Goal: Information Seeking & Learning: Learn about a topic

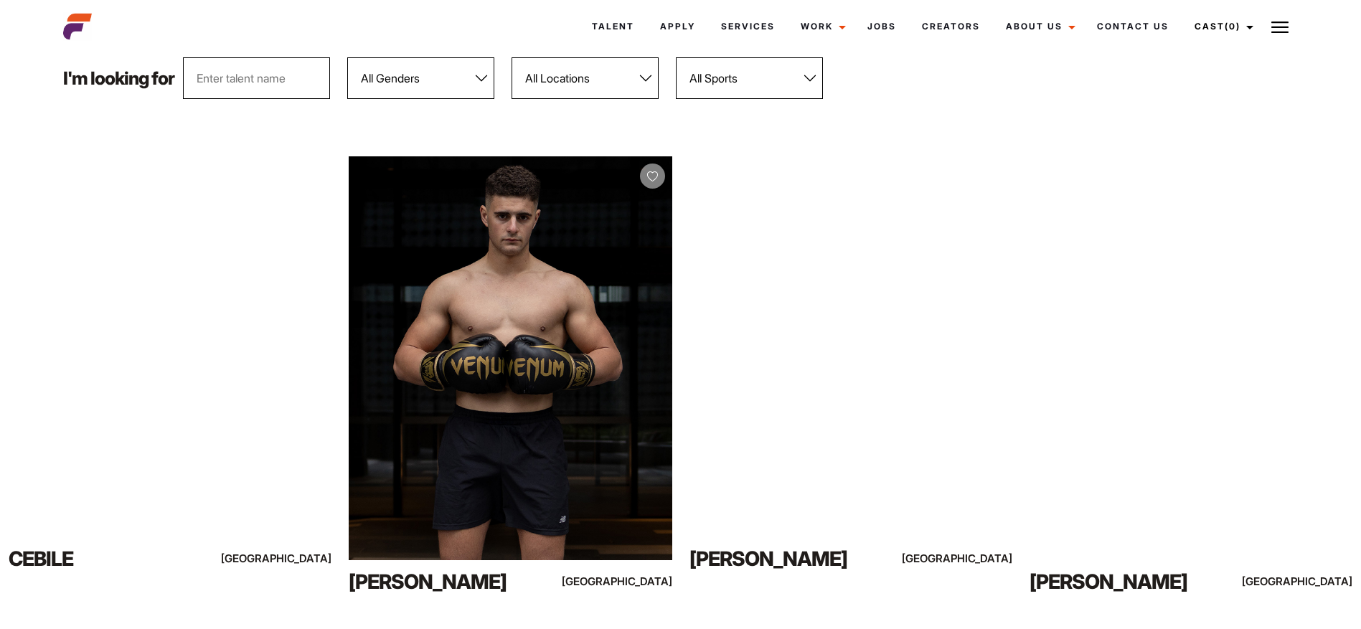
scroll to position [215, 0]
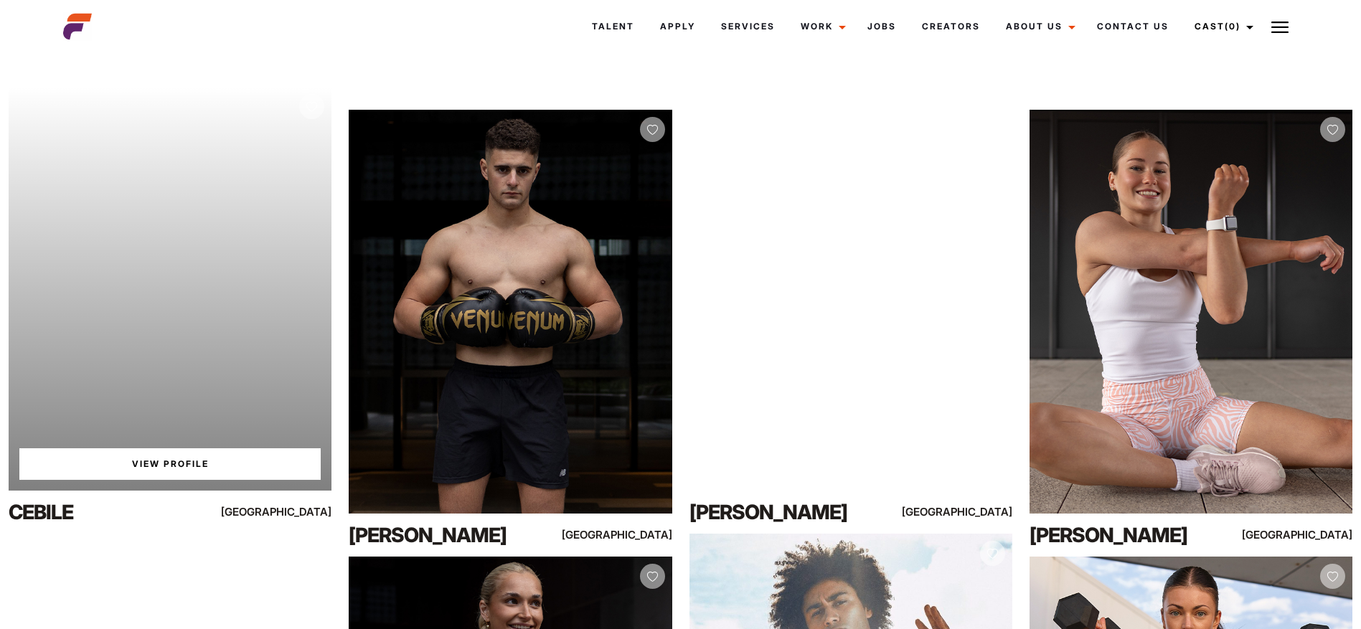
click at [254, 244] on div "Your browser does not support the video tag. View Profile" at bounding box center [170, 289] width 323 height 404
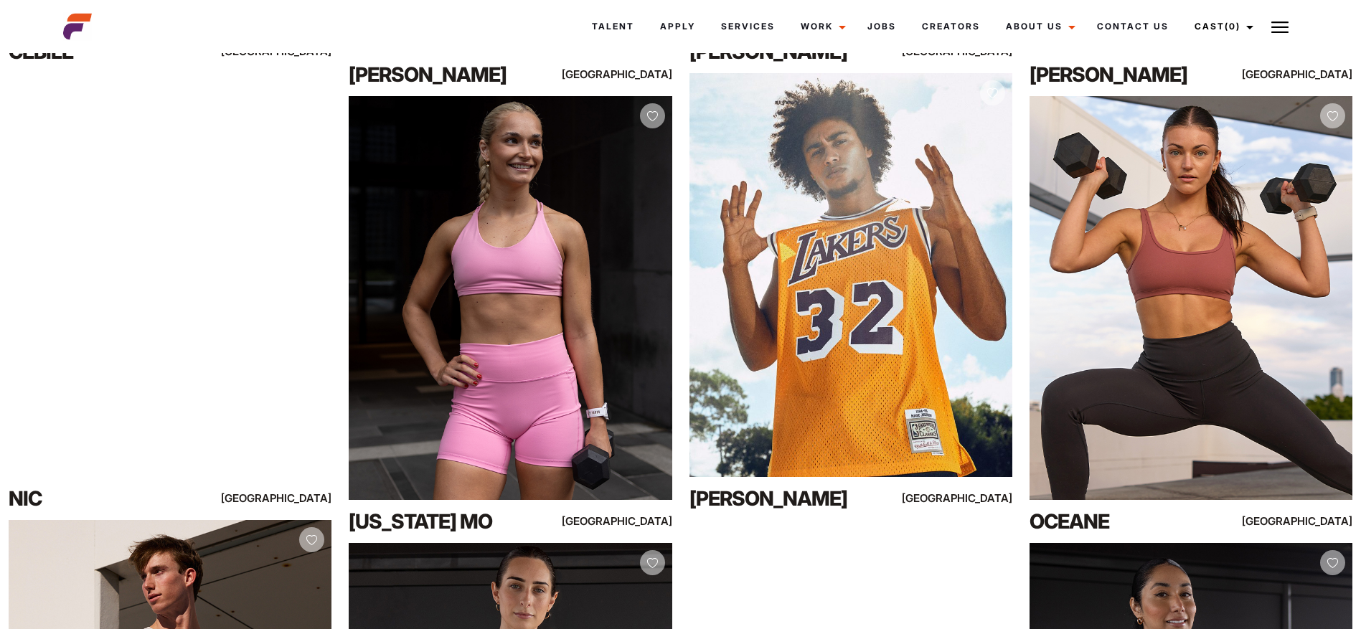
scroll to position [717, 0]
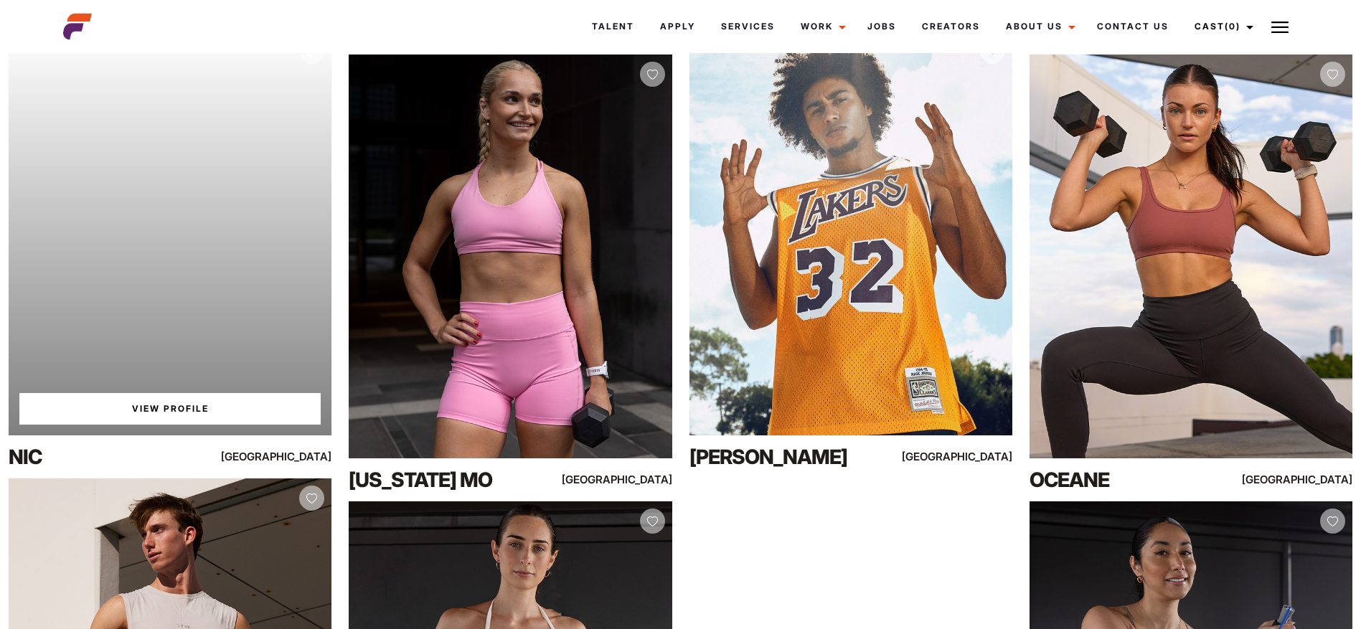
click at [254, 244] on div "Your browser does not support the video tag. View Profile" at bounding box center [170, 234] width 323 height 404
click at [170, 422] on link "View Profile" at bounding box center [169, 409] width 301 height 32
click at [174, 407] on link "View Profile" at bounding box center [169, 409] width 301 height 32
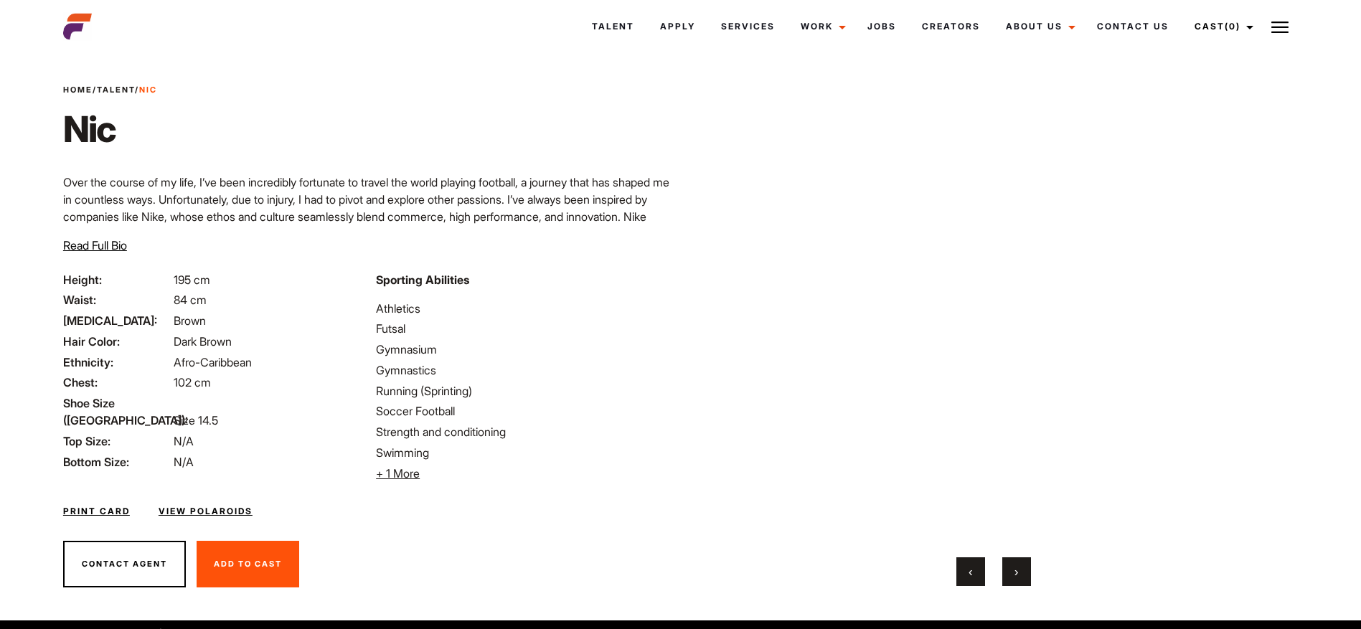
scroll to position [43, 0]
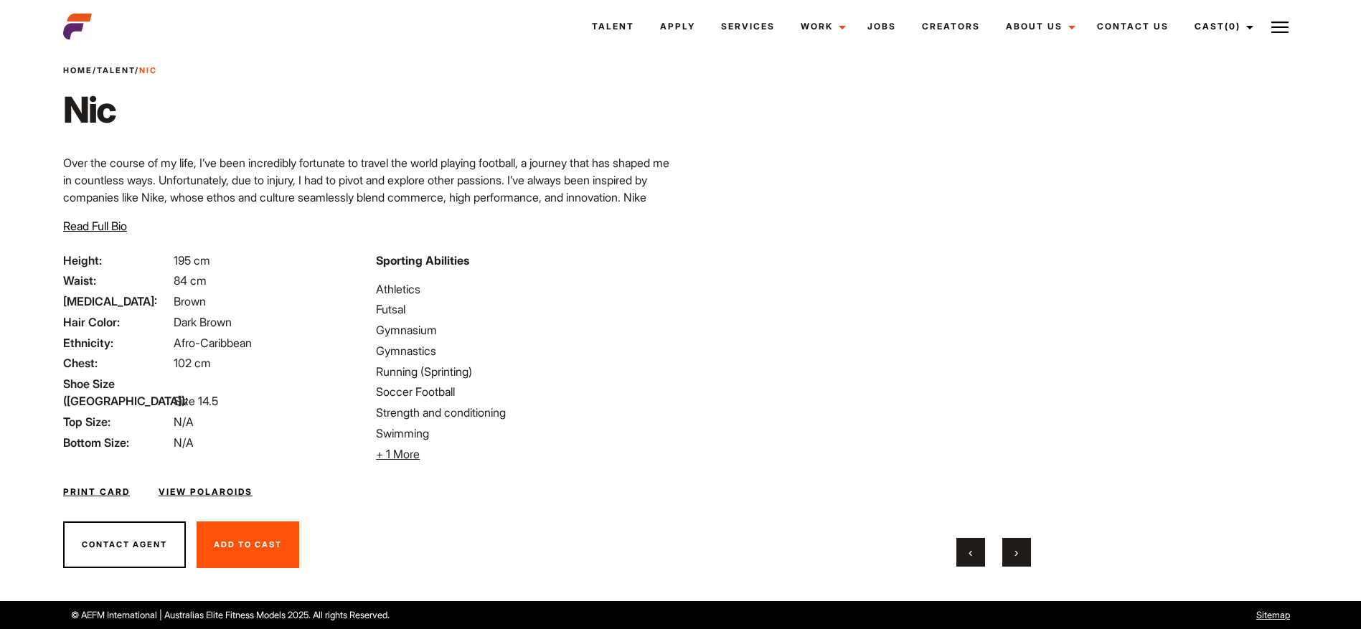
click at [1019, 555] on button "›" at bounding box center [1016, 552] width 29 height 29
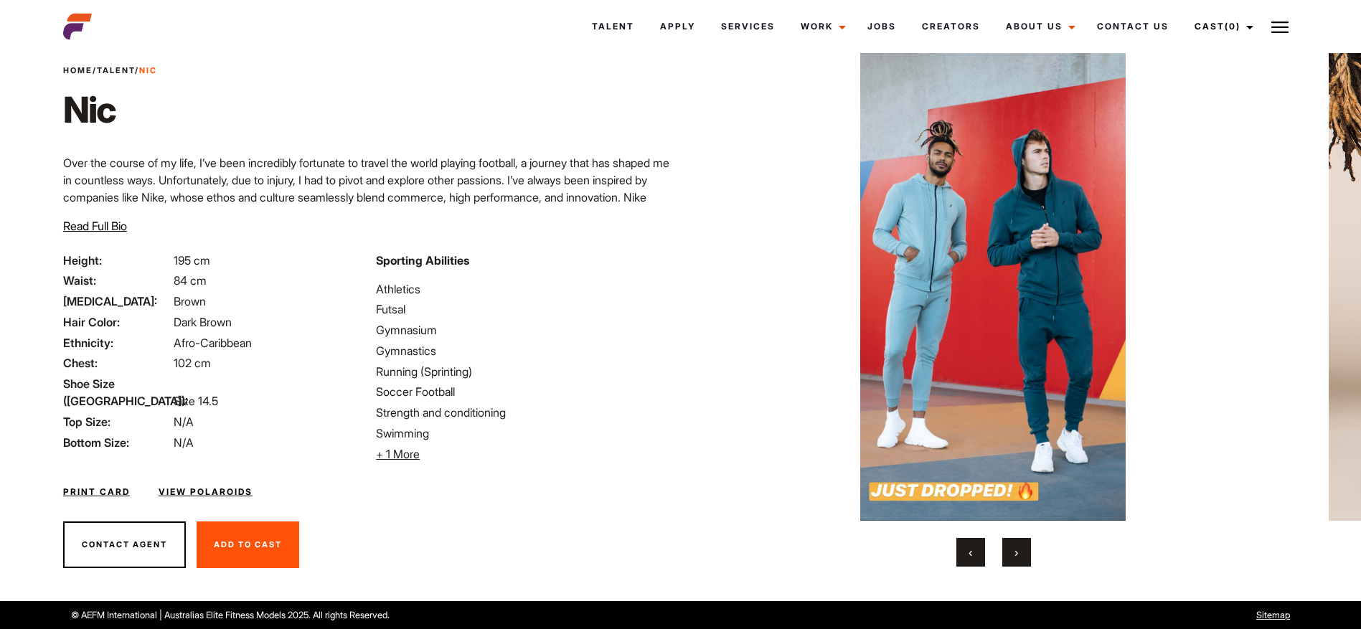
click at [1019, 555] on button "›" at bounding box center [1016, 552] width 29 height 29
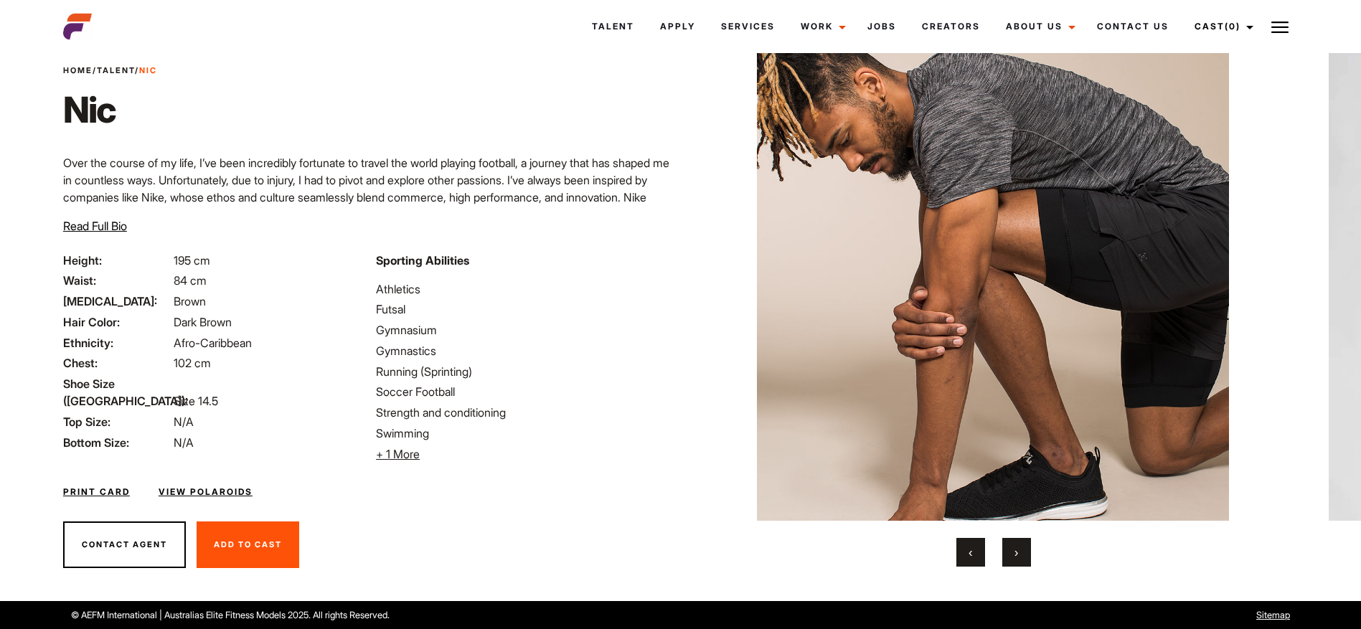
click at [1019, 555] on button "›" at bounding box center [1016, 552] width 29 height 29
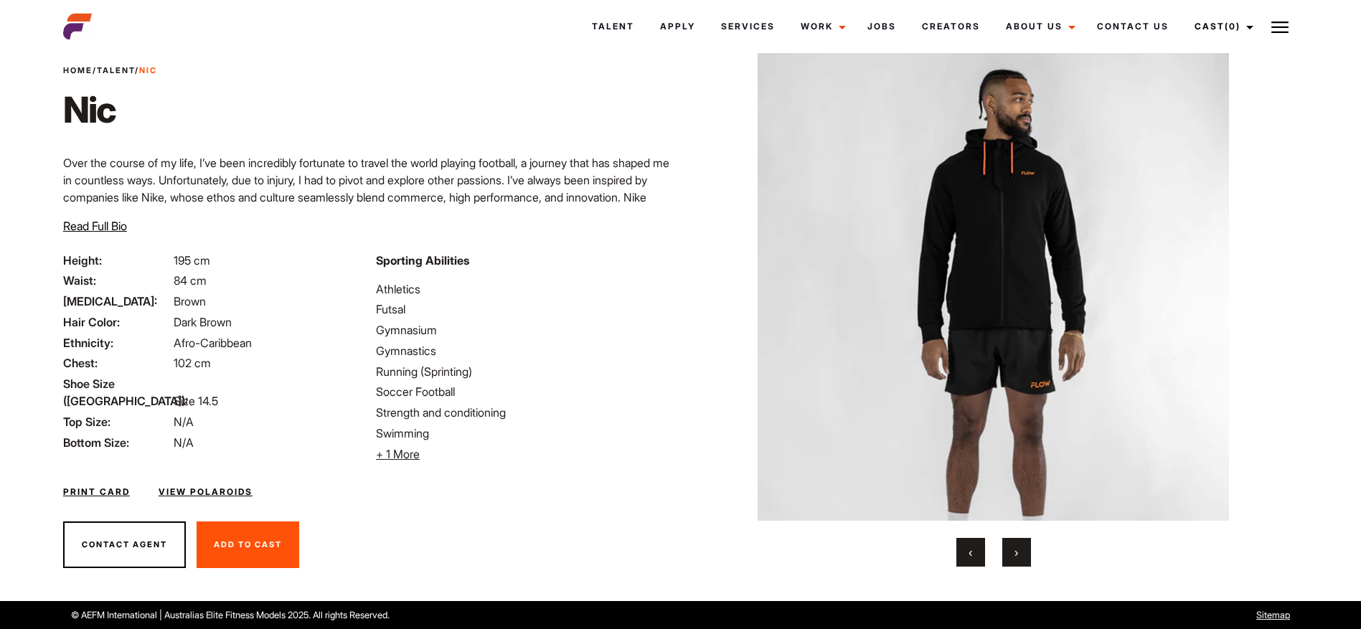
click at [1019, 555] on button "›" at bounding box center [1016, 552] width 29 height 29
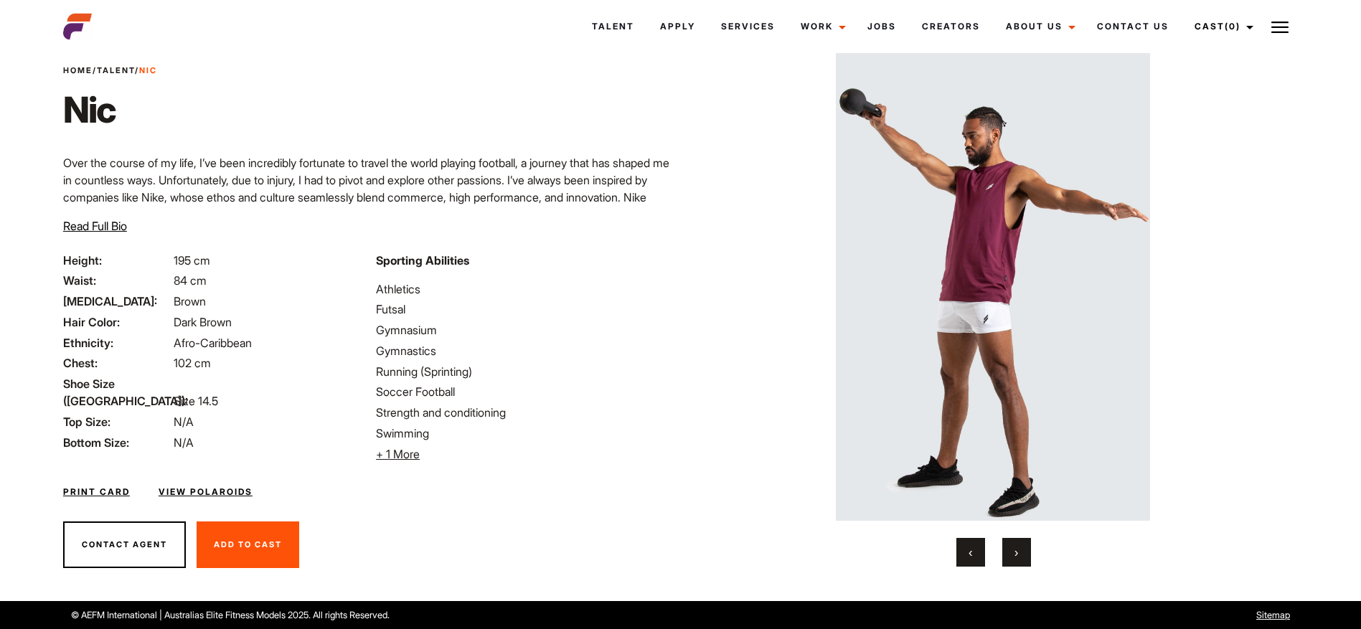
click at [1019, 555] on button "›" at bounding box center [1016, 552] width 29 height 29
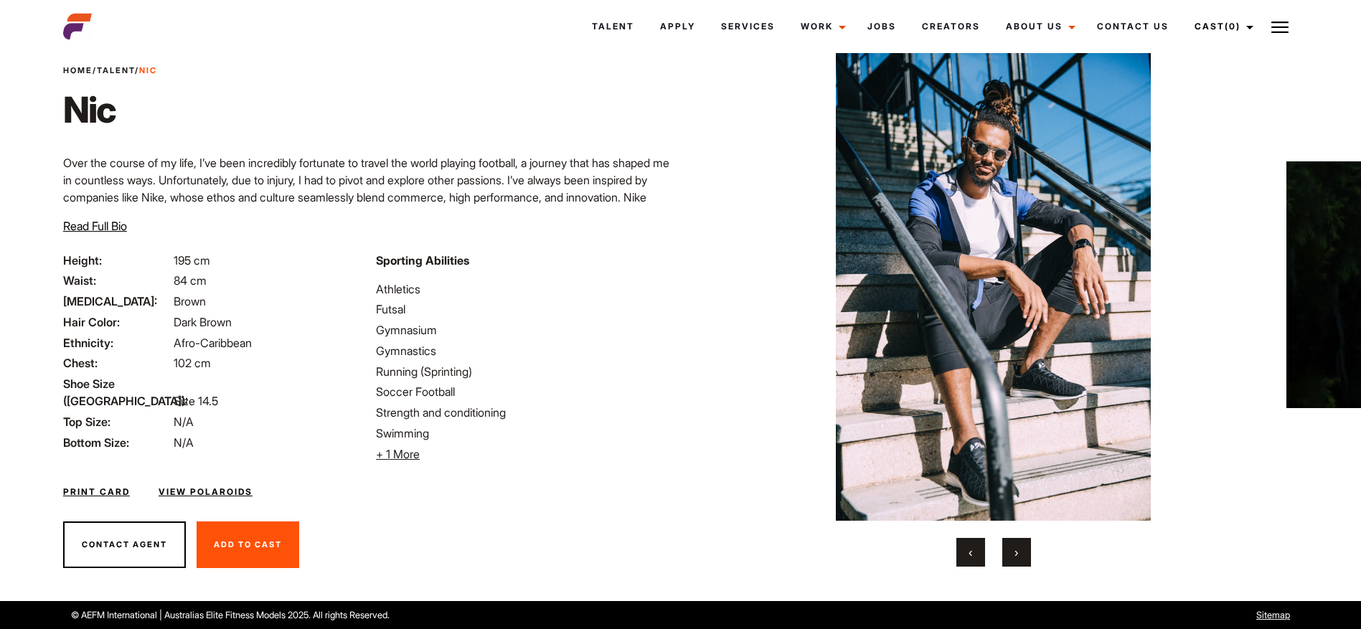
click at [1019, 555] on button "›" at bounding box center [1016, 552] width 29 height 29
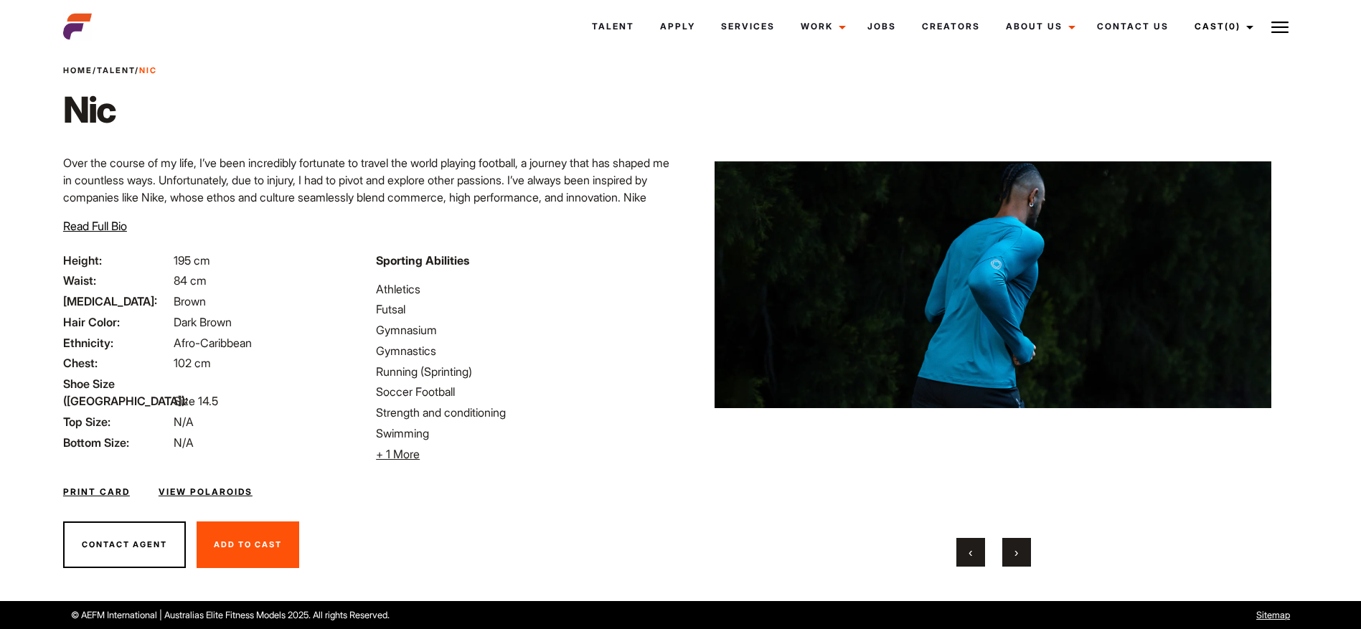
click at [1019, 555] on button "›" at bounding box center [1016, 552] width 29 height 29
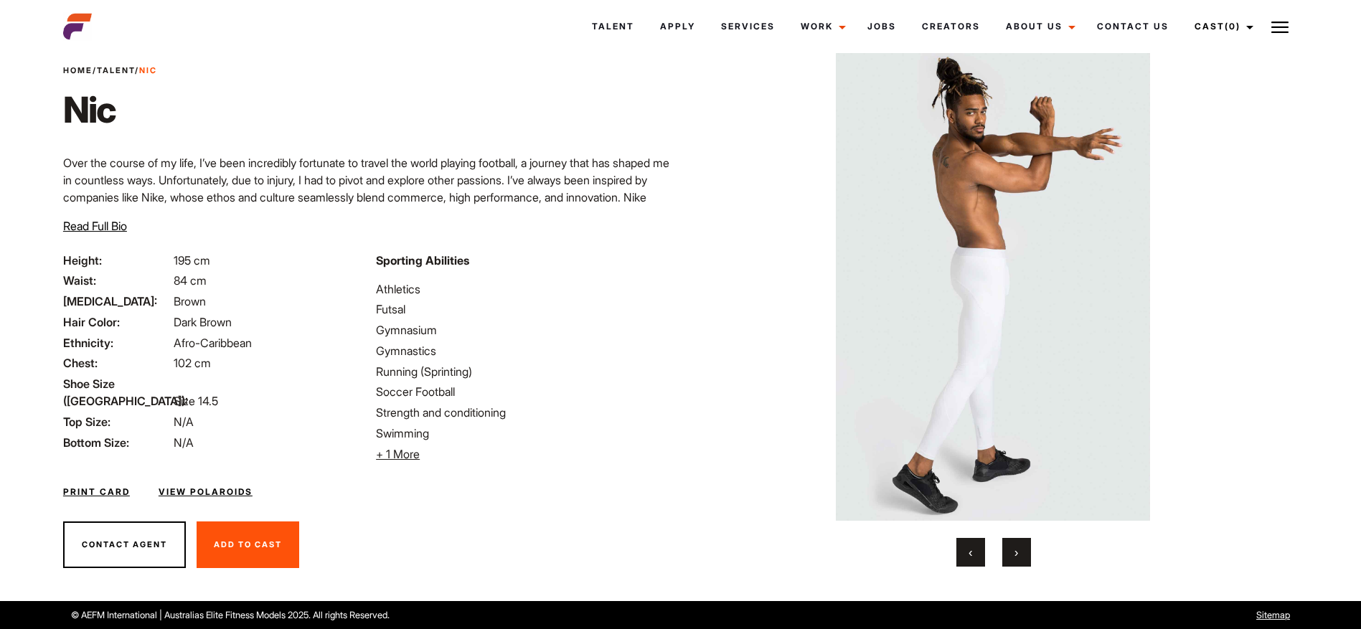
click at [1019, 555] on button "›" at bounding box center [1016, 552] width 29 height 29
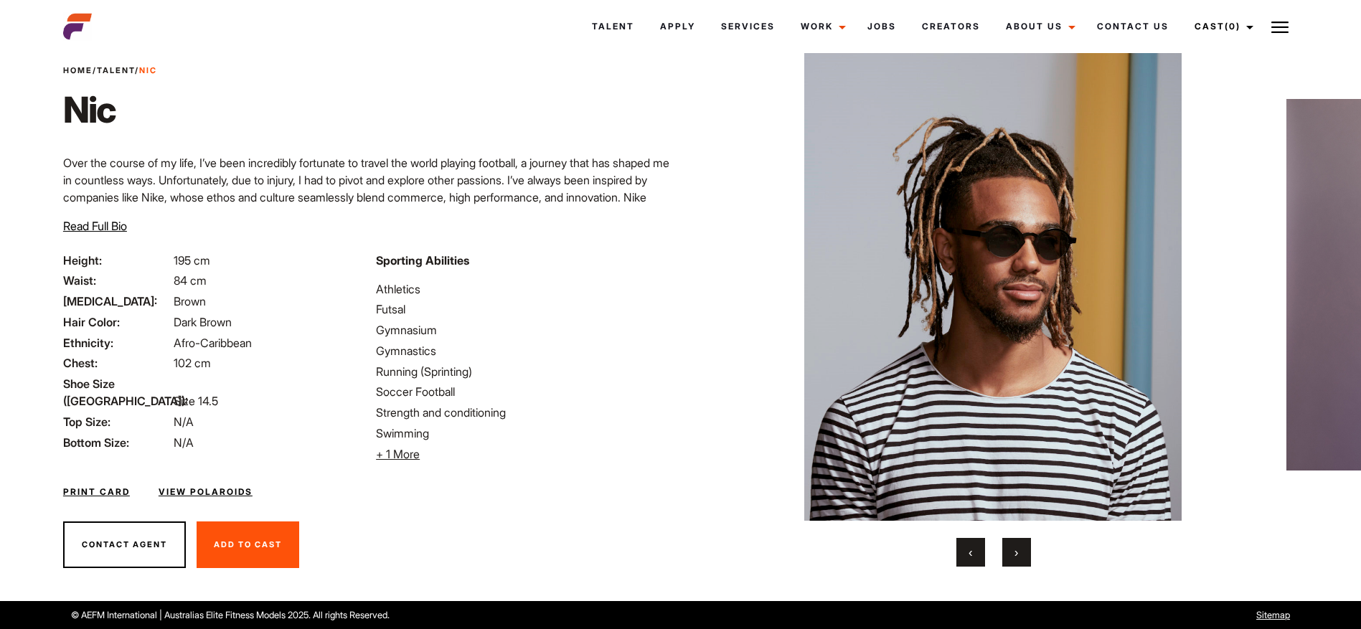
click at [974, 547] on button "‹" at bounding box center [970, 552] width 29 height 29
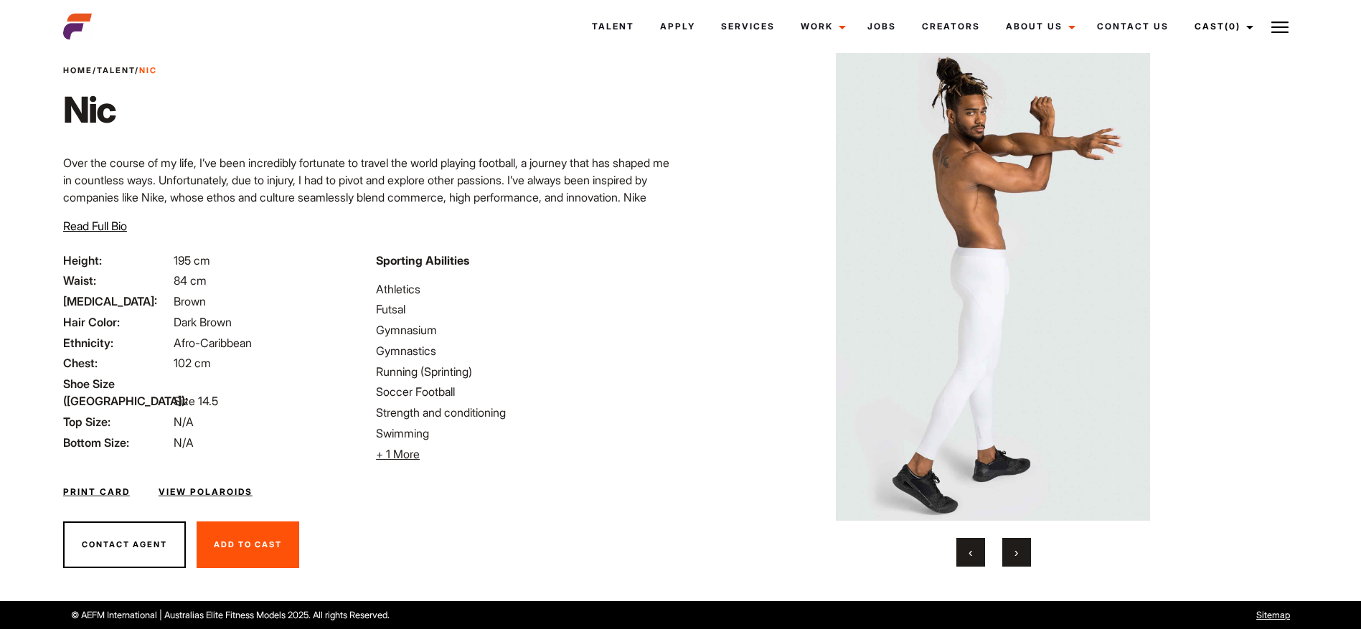
click at [974, 547] on button "‹" at bounding box center [970, 552] width 29 height 29
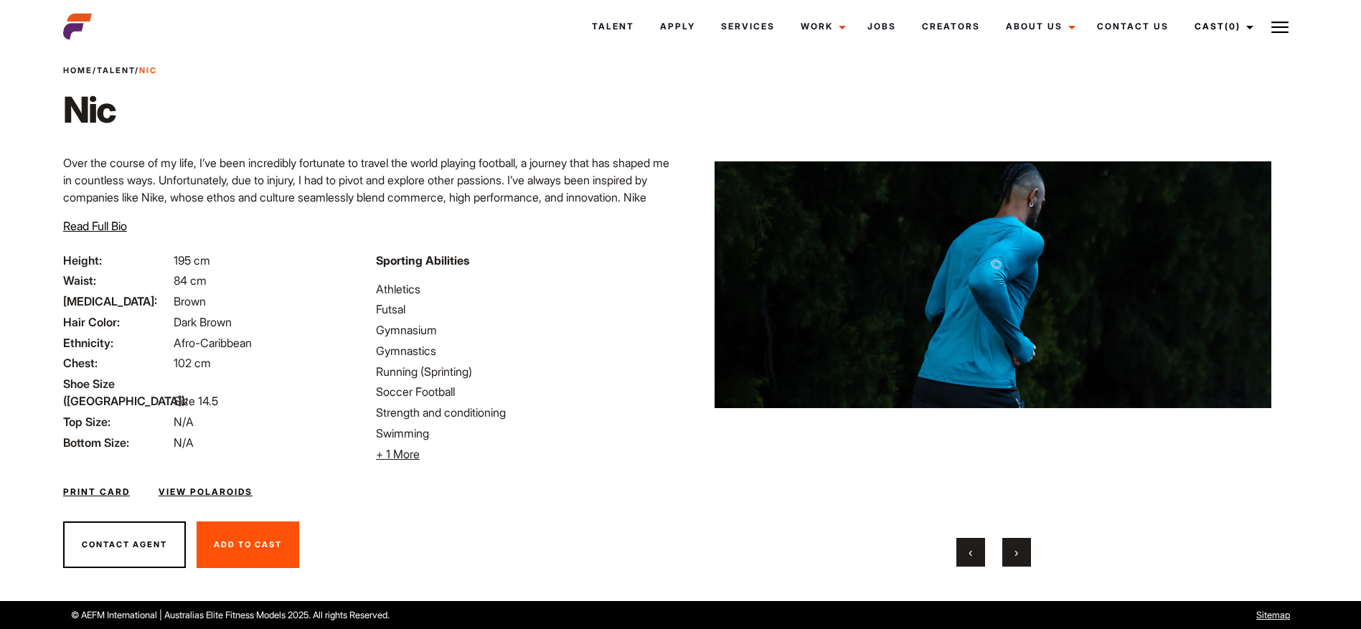
click at [974, 547] on button "‹" at bounding box center [970, 552] width 29 height 29
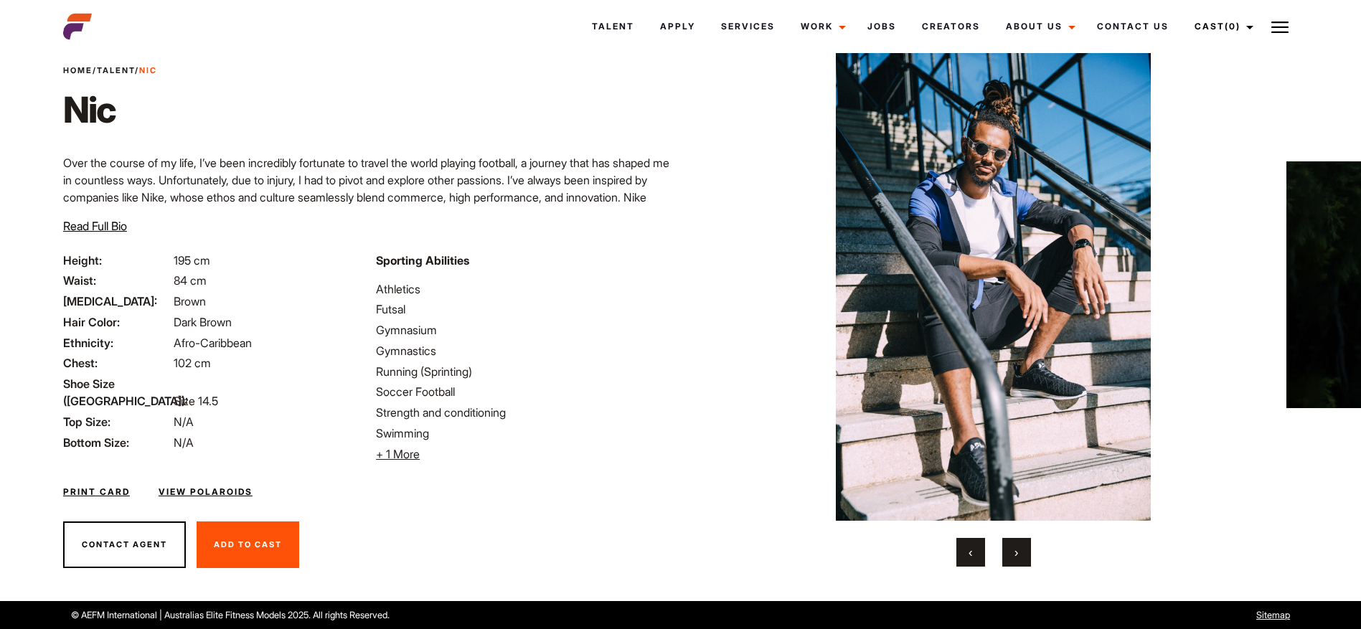
click at [974, 547] on button "‹" at bounding box center [970, 552] width 29 height 29
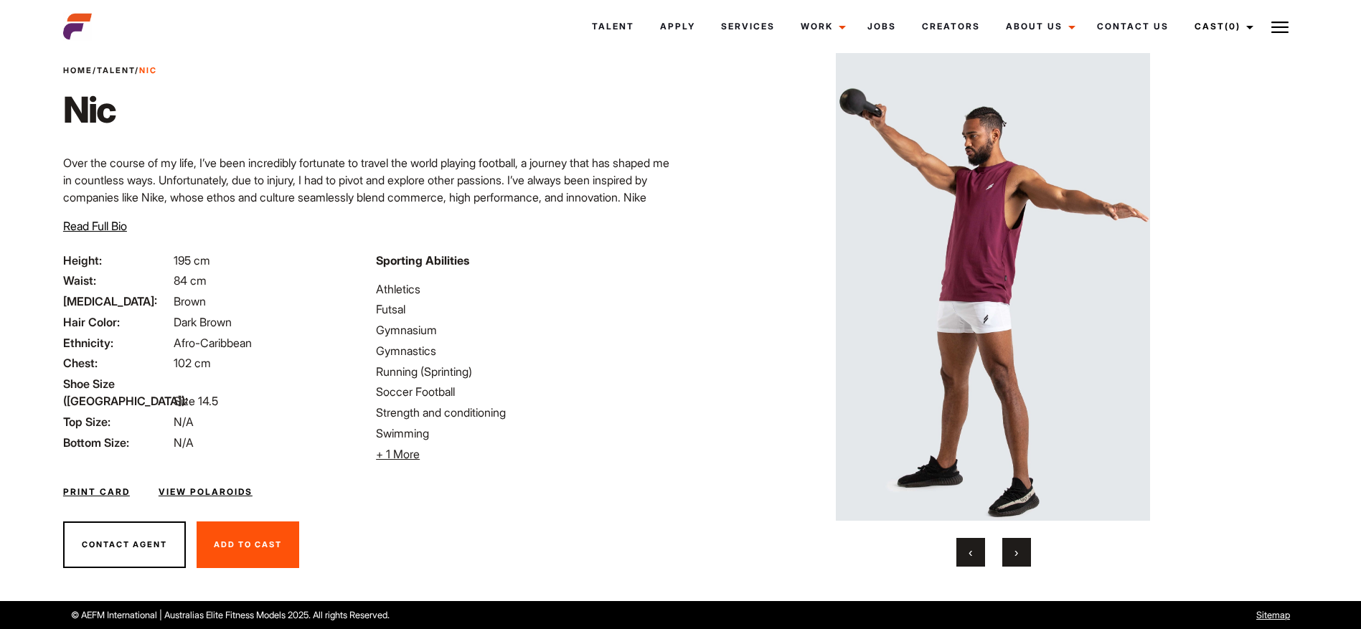
click at [974, 552] on button "‹" at bounding box center [970, 552] width 29 height 29
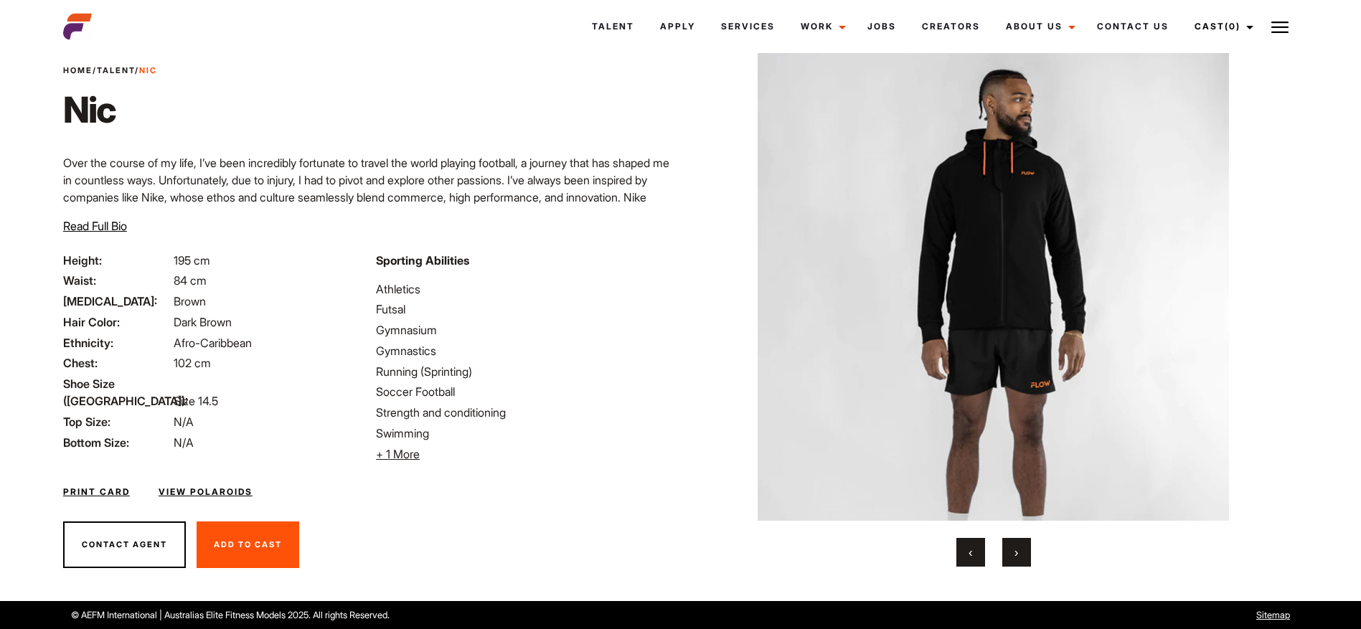
click at [974, 552] on button "‹" at bounding box center [970, 552] width 29 height 29
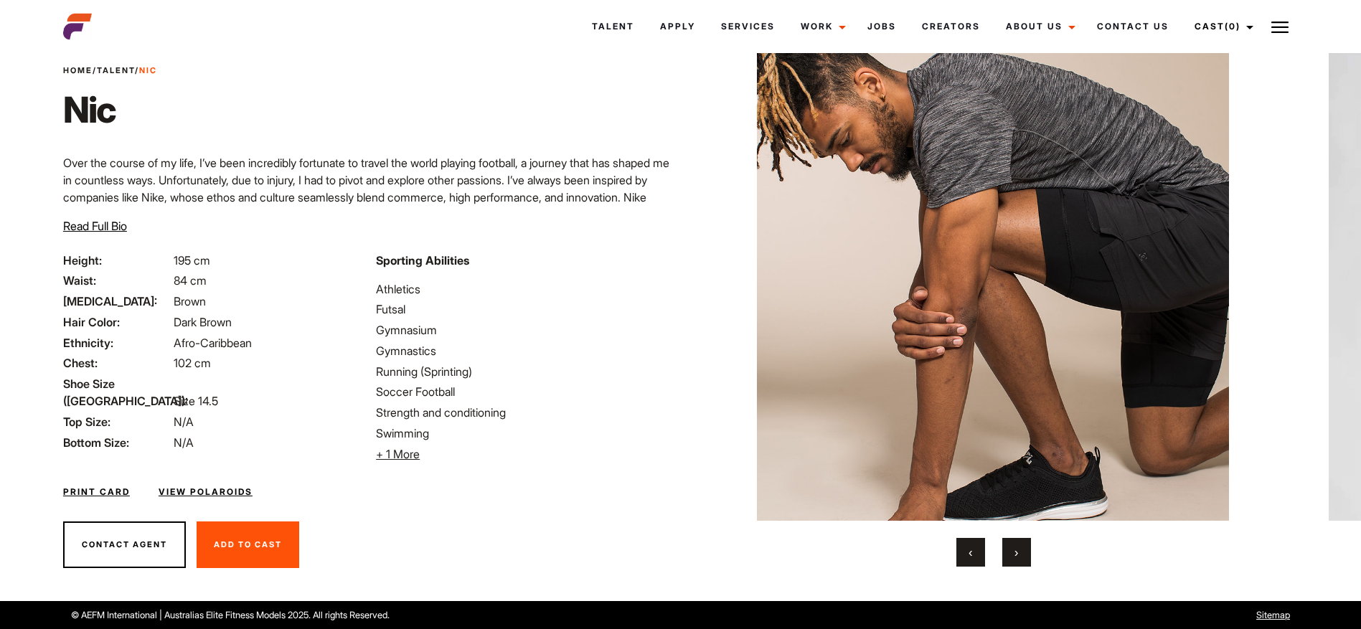
click at [1018, 562] on button "›" at bounding box center [1016, 552] width 29 height 29
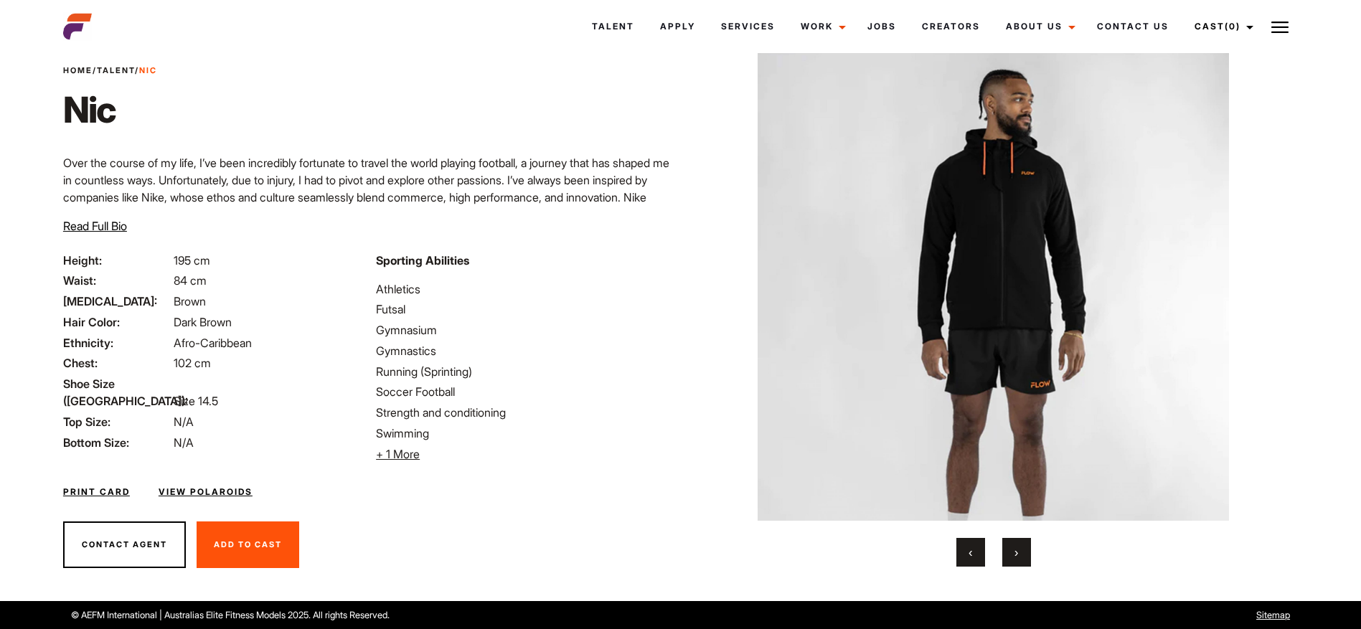
click at [1018, 562] on button "›" at bounding box center [1016, 552] width 29 height 29
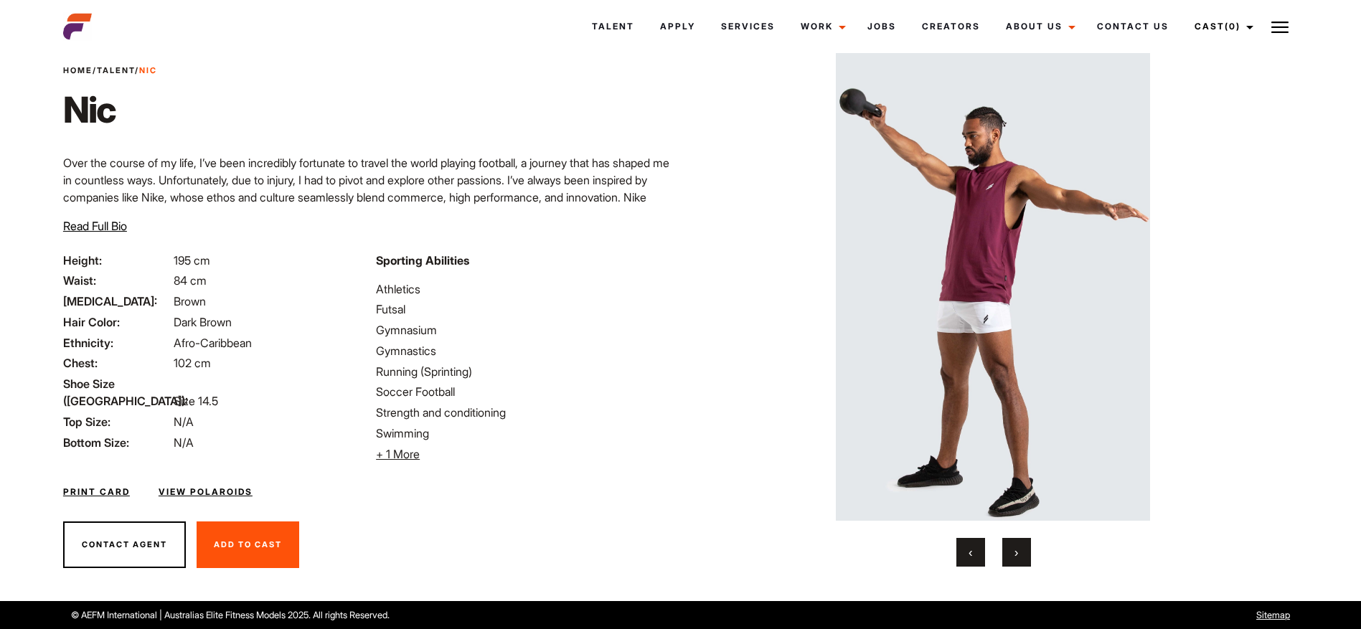
click at [1018, 562] on button "›" at bounding box center [1016, 552] width 29 height 29
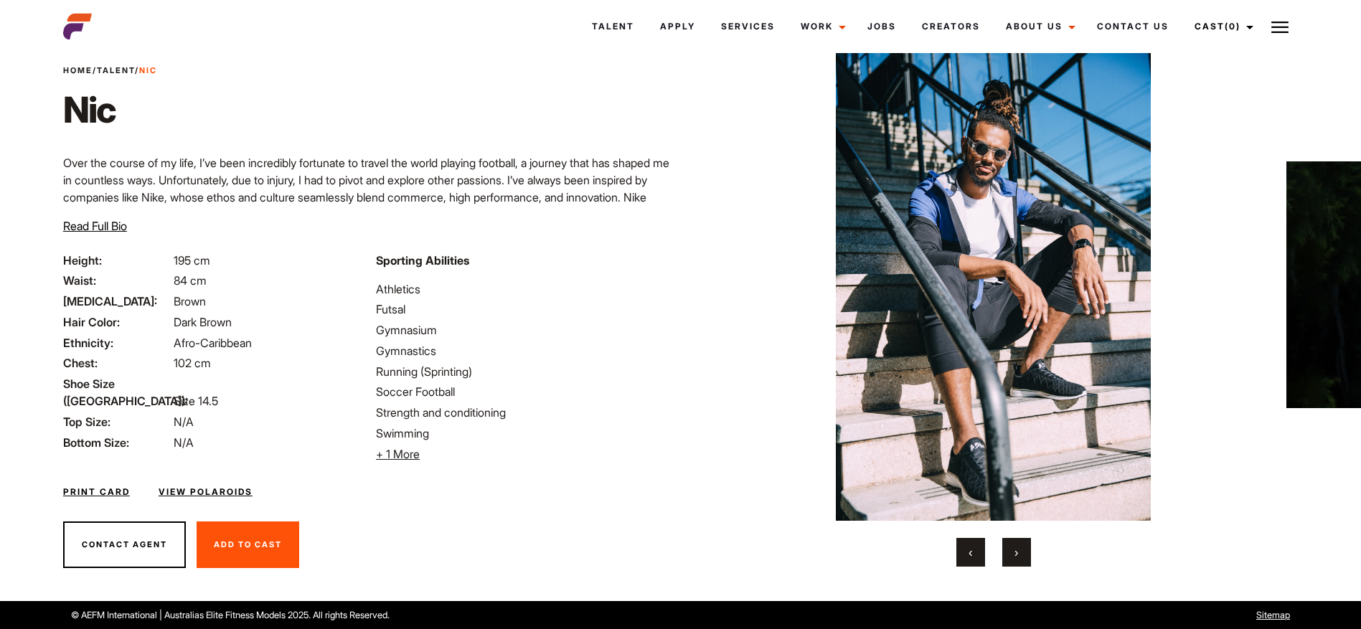
click at [1018, 562] on button "›" at bounding box center [1016, 552] width 29 height 29
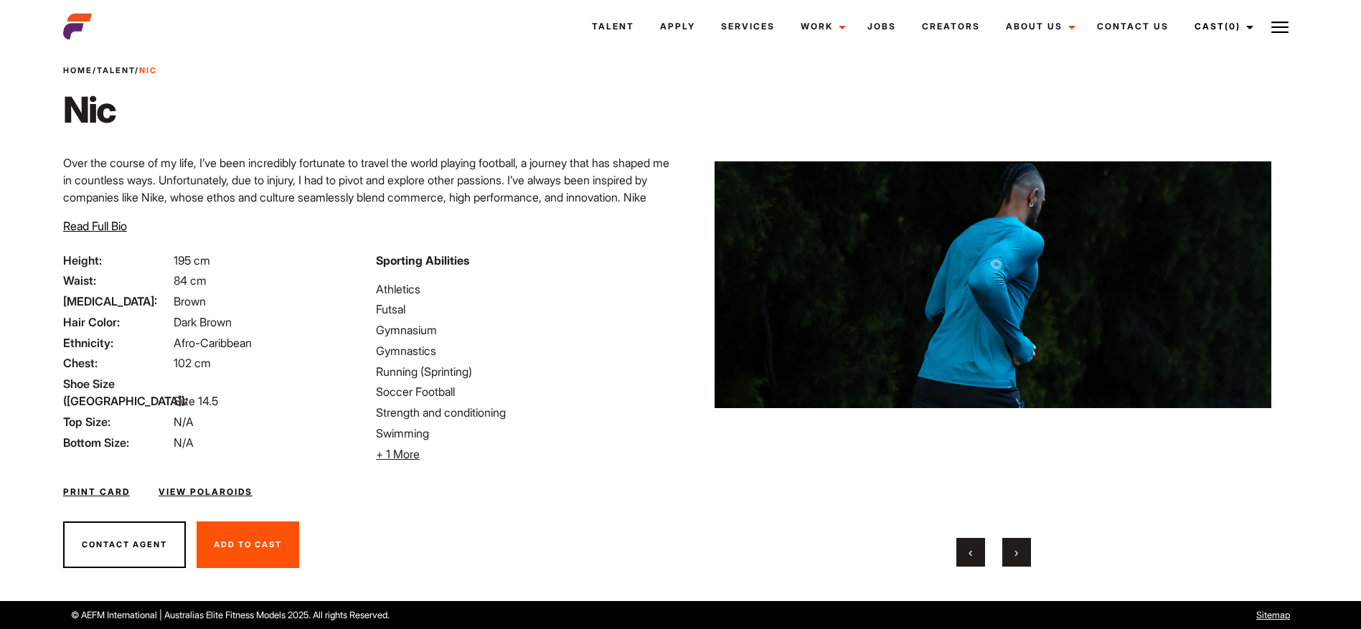
click at [1018, 562] on button "›" at bounding box center [1016, 552] width 29 height 29
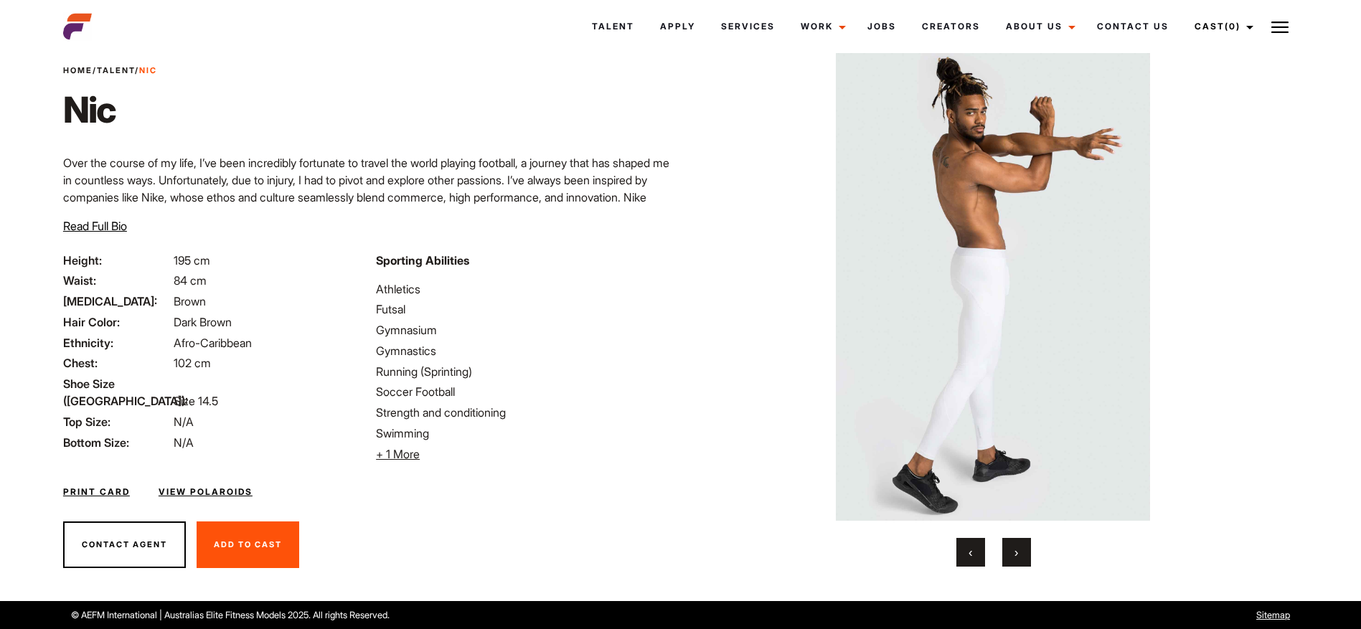
click at [1018, 562] on button "›" at bounding box center [1016, 552] width 29 height 29
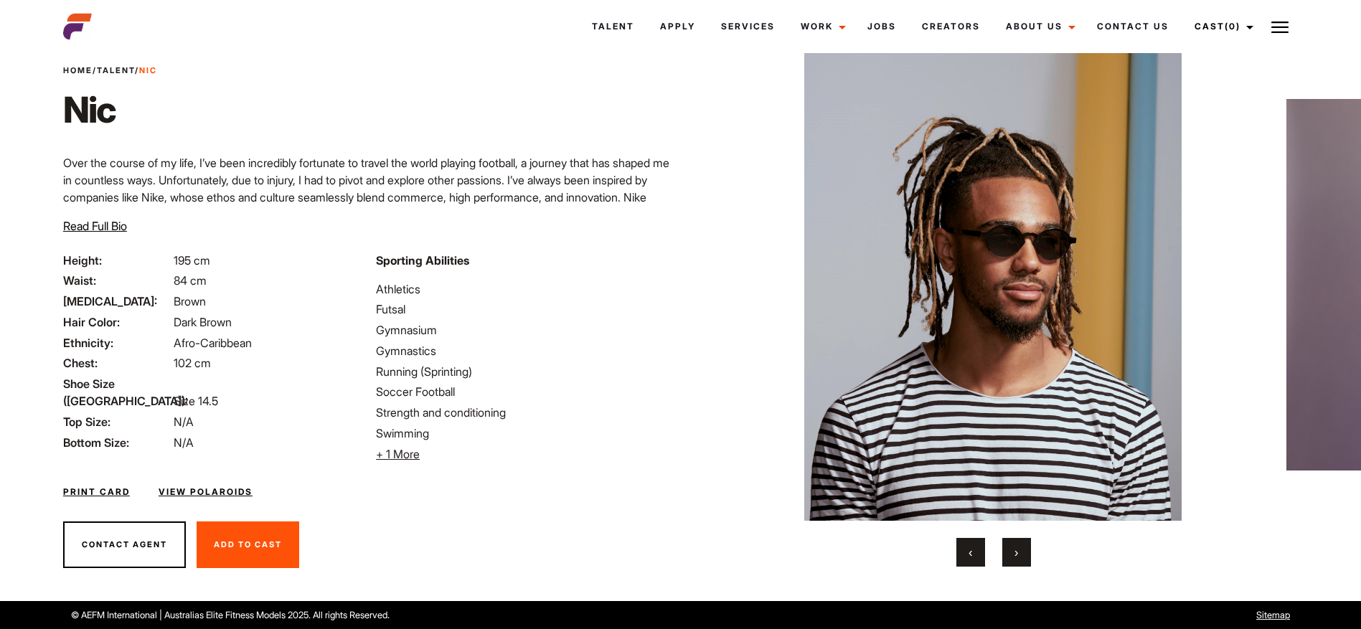
click at [957, 549] on button "‹" at bounding box center [970, 552] width 29 height 29
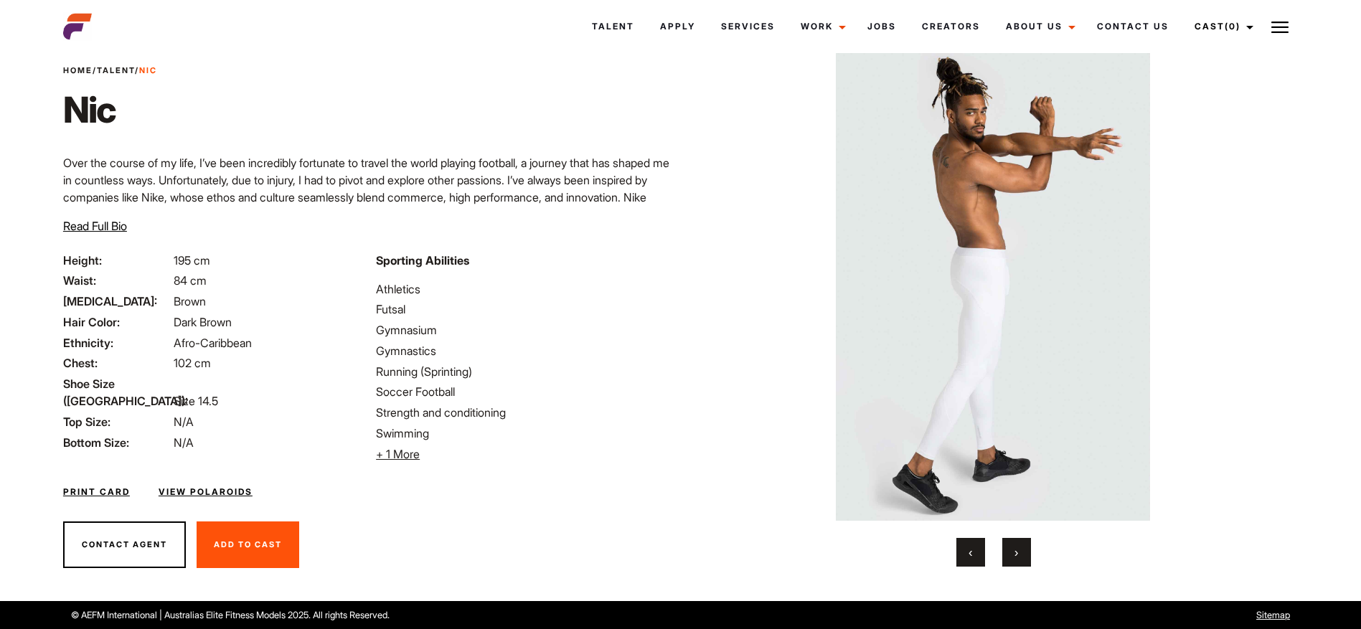
click at [1031, 561] on div "‹ ›" at bounding box center [992, 552] width 557 height 29
click at [1026, 558] on button "›" at bounding box center [1016, 552] width 29 height 29
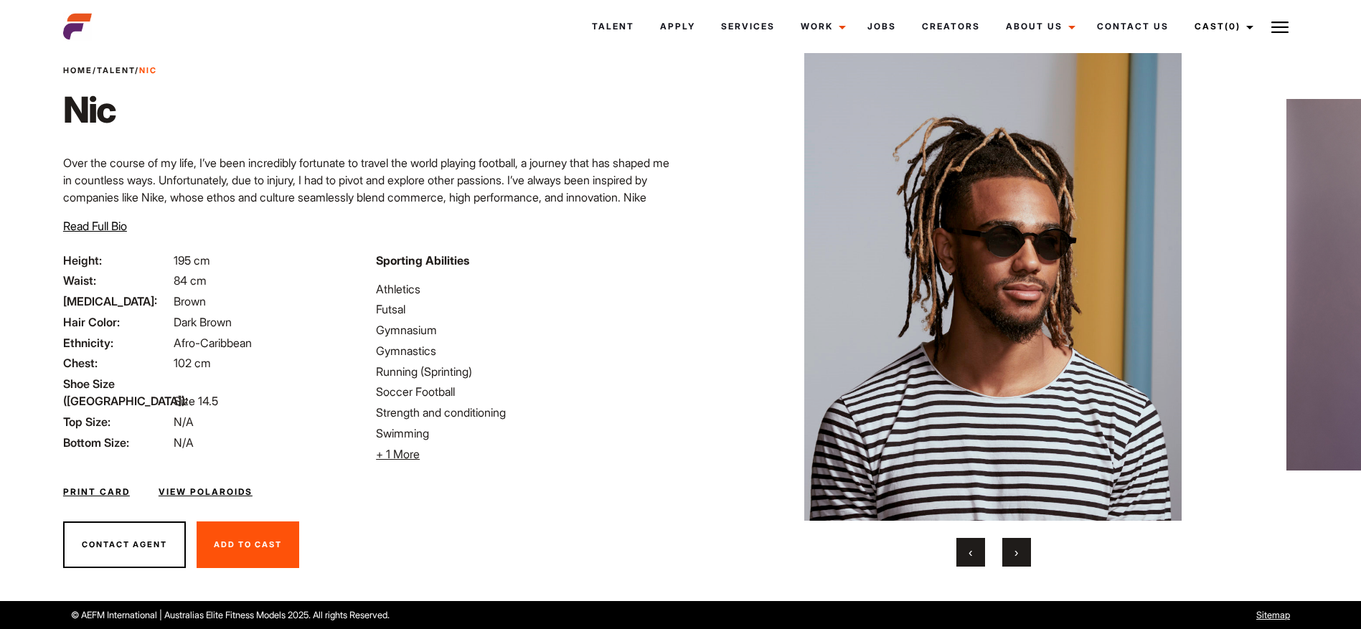
click at [1026, 557] on button "›" at bounding box center [1016, 552] width 29 height 29
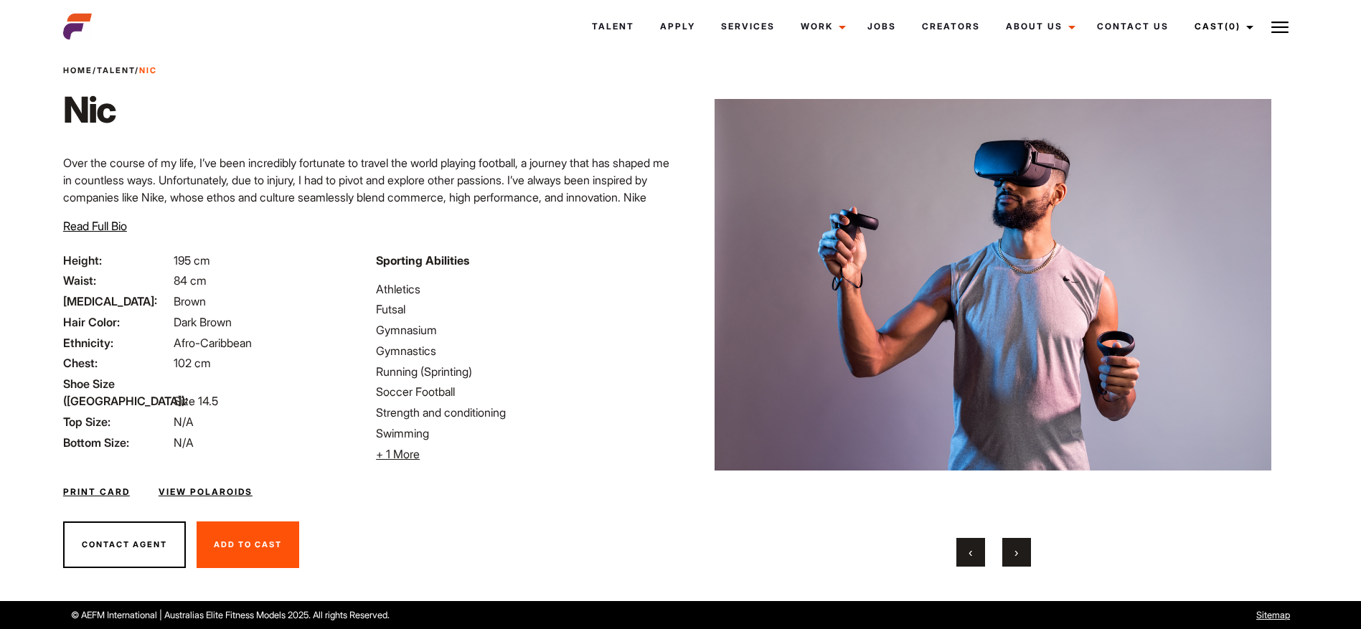
click at [1021, 551] on button "›" at bounding box center [1016, 552] width 29 height 29
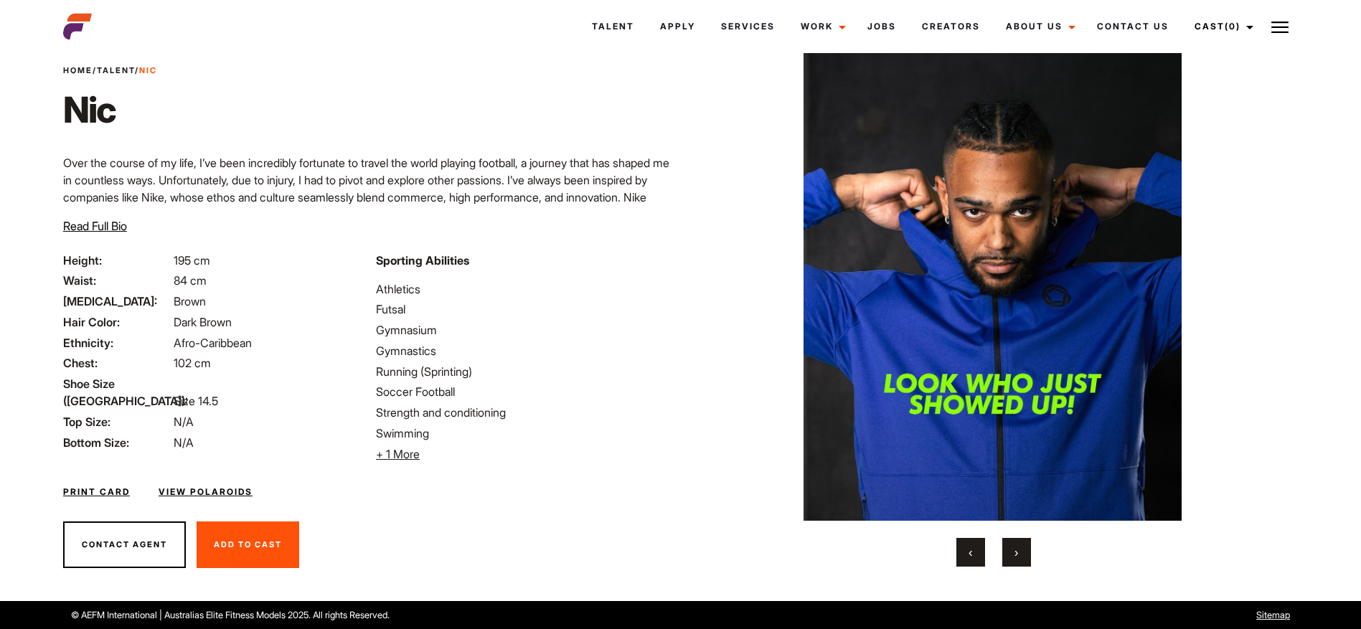
click at [1021, 551] on button "›" at bounding box center [1016, 552] width 29 height 29
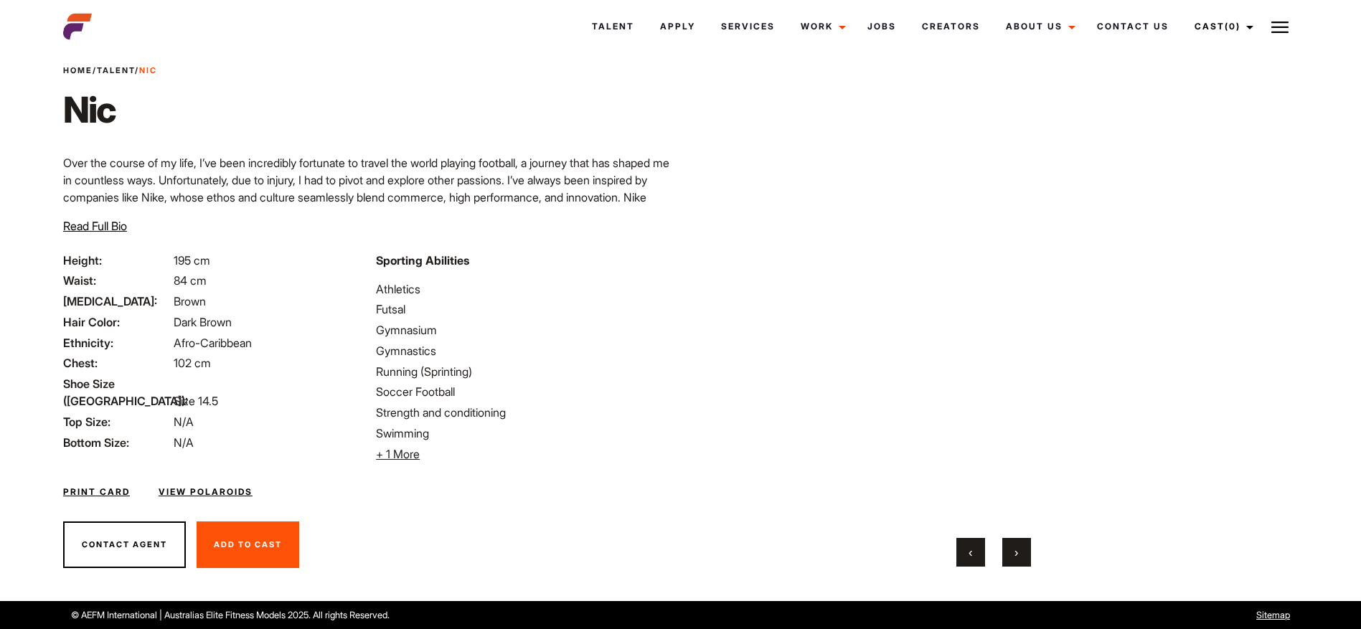
click at [1015, 550] on span "›" at bounding box center [1016, 552] width 4 height 14
click at [1020, 552] on button "›" at bounding box center [1016, 552] width 29 height 29
click at [975, 557] on button "‹" at bounding box center [970, 552] width 29 height 29
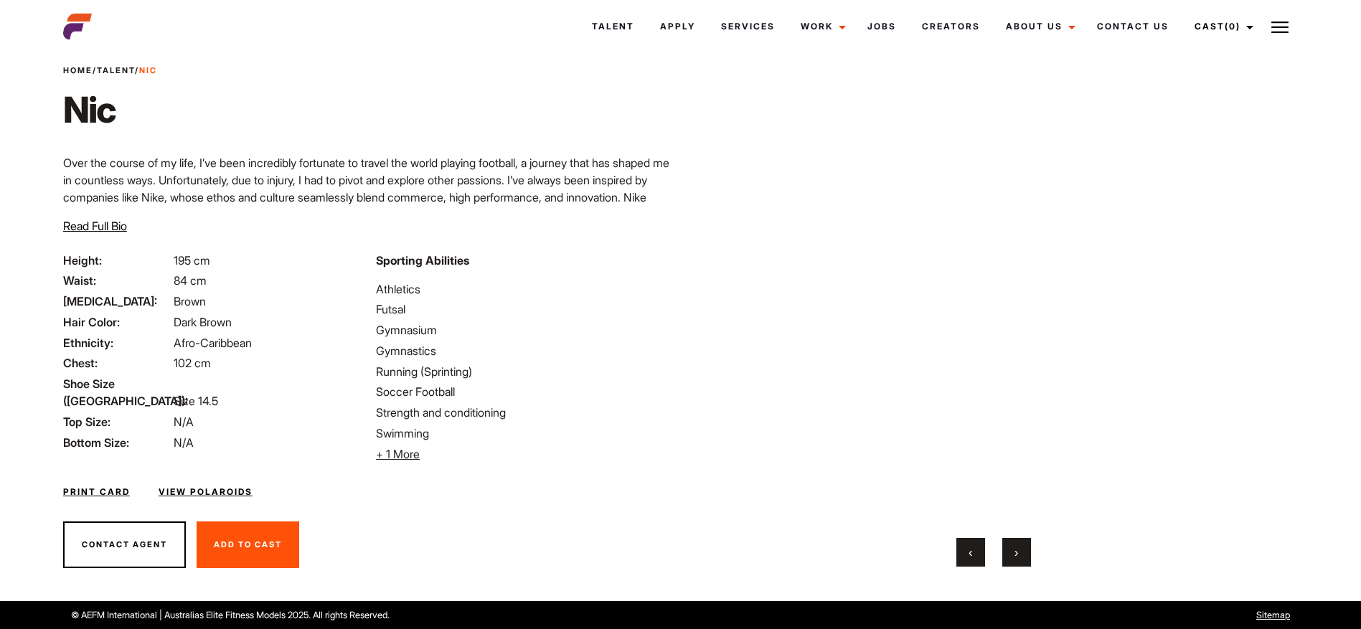
click at [1022, 557] on button "›" at bounding box center [1016, 552] width 29 height 29
click at [1023, 557] on button "›" at bounding box center [1016, 552] width 29 height 29
click at [1023, 556] on button "›" at bounding box center [1016, 552] width 29 height 29
click at [1018, 556] on span "›" at bounding box center [1016, 552] width 4 height 14
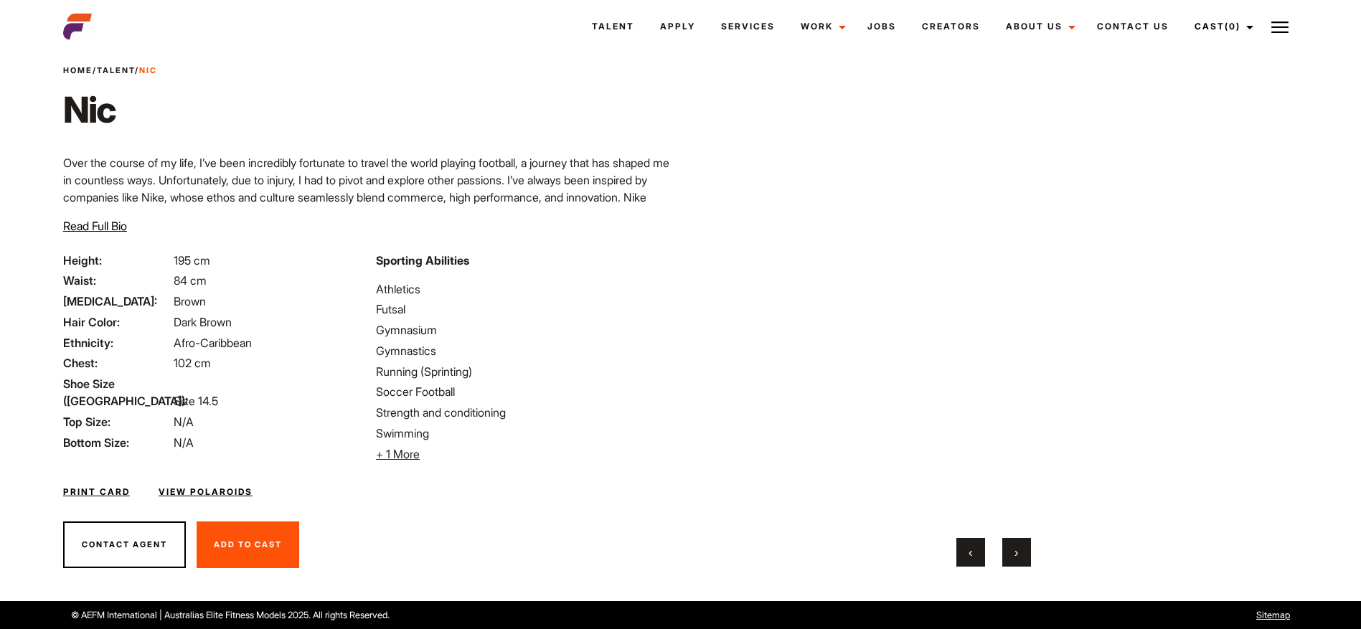
click at [1018, 556] on span "›" at bounding box center [1016, 552] width 4 height 14
click at [1013, 547] on button "›" at bounding box center [1016, 552] width 29 height 29
click at [965, 552] on button "‹" at bounding box center [970, 552] width 29 height 29
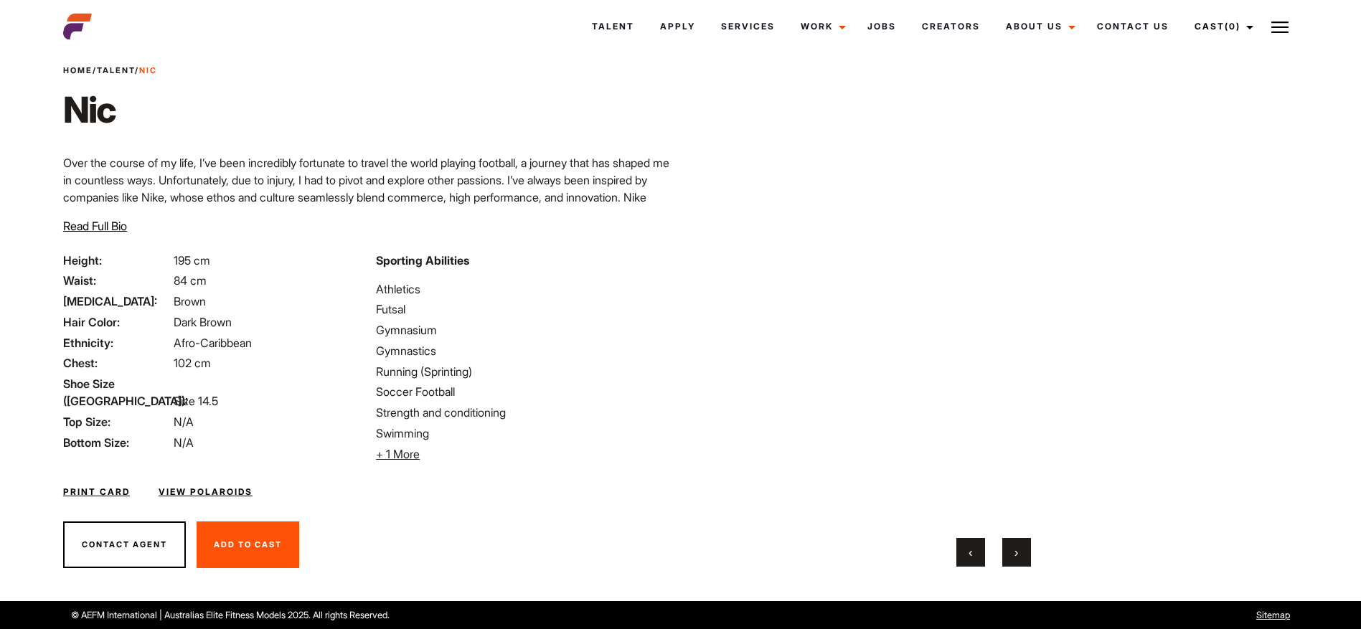
click at [965, 552] on button "‹" at bounding box center [970, 552] width 29 height 29
click at [1000, 552] on div "‹ ›" at bounding box center [992, 552] width 557 height 29
click at [1016, 554] on span "›" at bounding box center [1016, 552] width 4 height 14
